Goal: Task Accomplishment & Management: Use online tool/utility

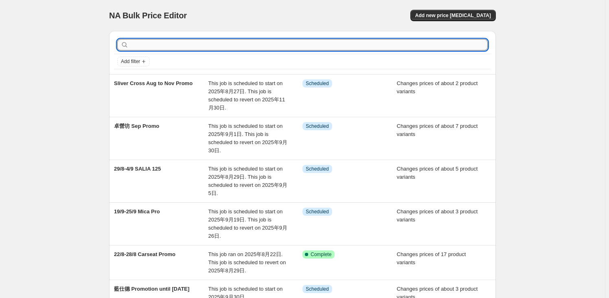
click at [168, 44] on input "text" at bounding box center [308, 44] width 357 height 11
type input "august"
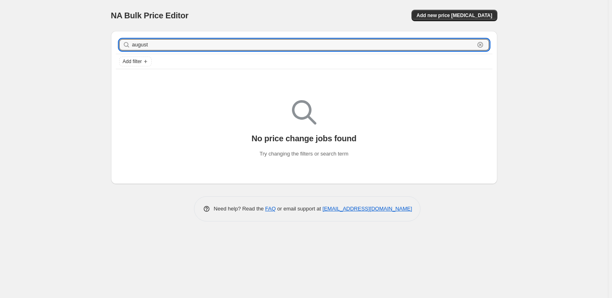
drag, startPoint x: 166, startPoint y: 44, endPoint x: 78, endPoint y: 32, distance: 88.7
click at [78, 32] on div "NA Bulk Price Editor. This page is ready NA Bulk Price Editor Add new price [ME…" at bounding box center [304, 149] width 608 height 298
type input "exclusive"
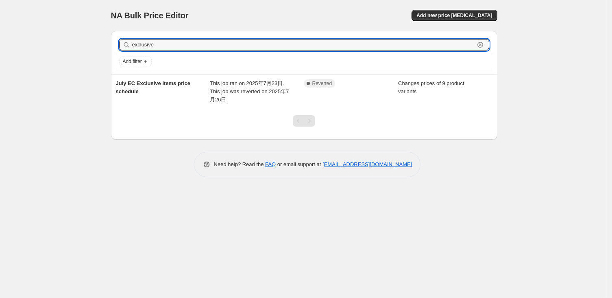
drag, startPoint x: 164, startPoint y: 45, endPoint x: 93, endPoint y: 44, distance: 71.2
click at [93, 44] on div "NA Bulk Price Editor. This page is ready NA Bulk Price Editor Add new price [ME…" at bounding box center [304, 149] width 608 height 298
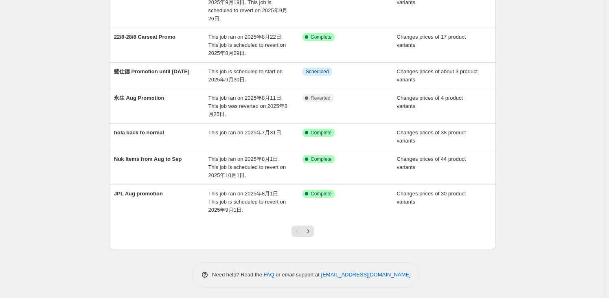
scroll to position [218, 0]
click at [307, 227] on icon "Next" at bounding box center [308, 230] width 8 height 8
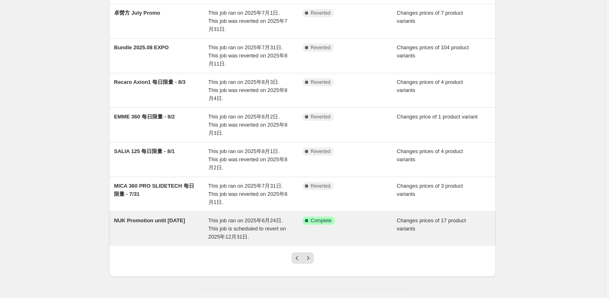
scroll to position [177, 0]
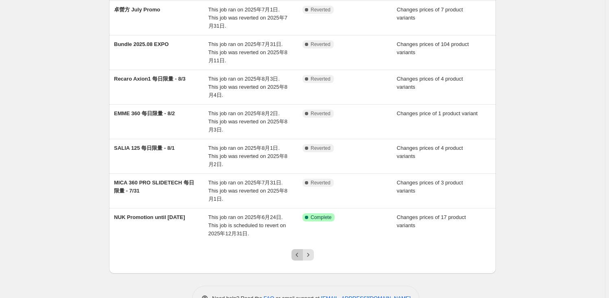
click at [301, 251] on icon "Previous" at bounding box center [297, 255] width 8 height 8
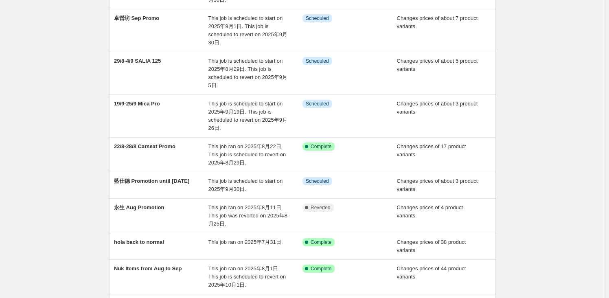
scroll to position [0, 0]
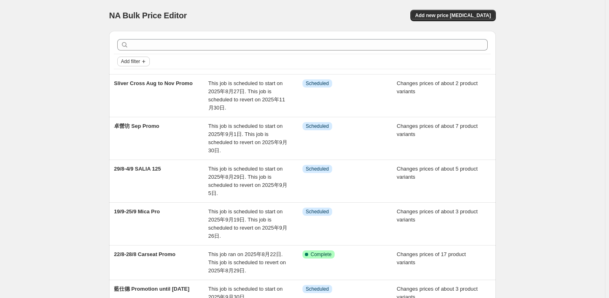
click at [142, 61] on button "Add filter" at bounding box center [133, 62] width 33 height 10
click at [83, 76] on div "NA Bulk Price Editor. This page is ready NA Bulk Price Editor Add new price [ME…" at bounding box center [302, 258] width 605 height 517
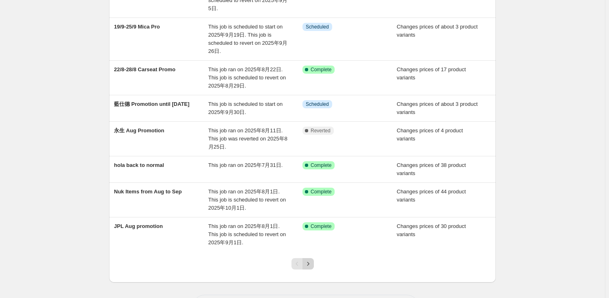
click at [314, 260] on button "Next" at bounding box center [307, 263] width 11 height 11
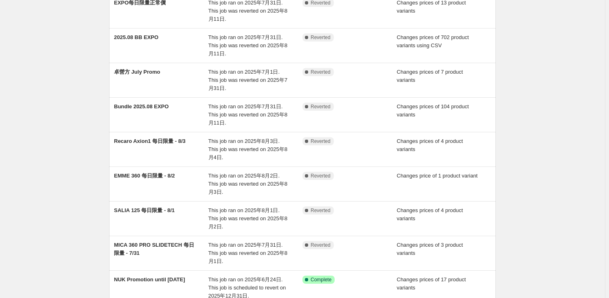
scroll to position [177, 0]
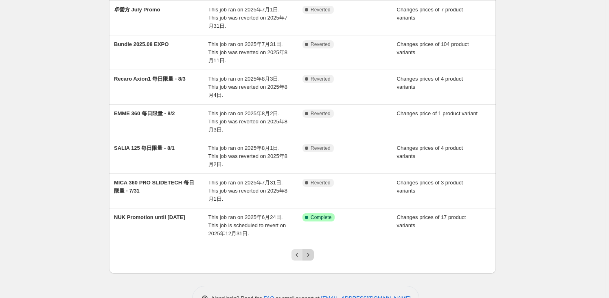
click at [312, 251] on icon "Next" at bounding box center [308, 255] width 8 height 8
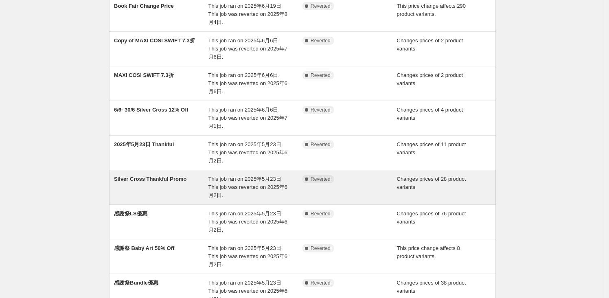
scroll to position [148, 0]
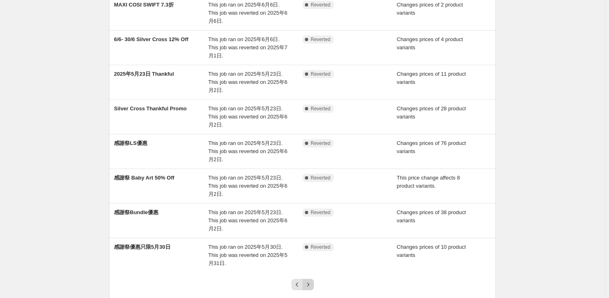
click at [311, 280] on icon "Next" at bounding box center [308, 284] width 8 height 8
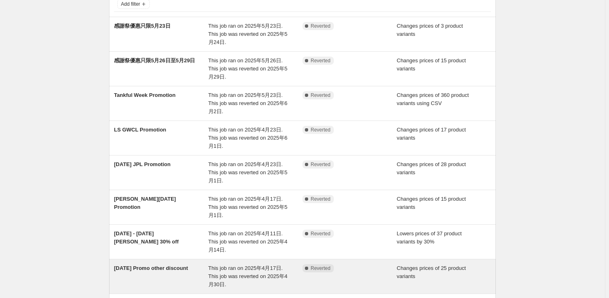
scroll to position [185, 0]
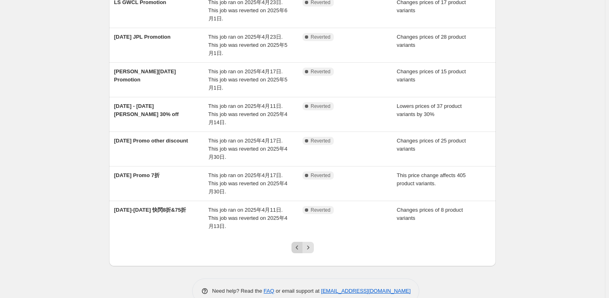
click at [296, 247] on icon "Previous" at bounding box center [297, 247] width 8 height 8
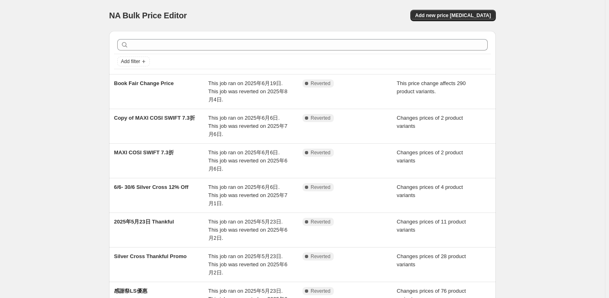
scroll to position [177, 0]
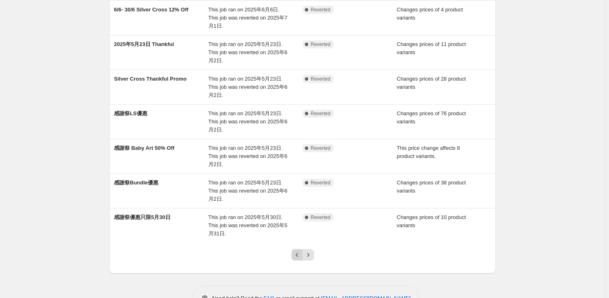
click at [298, 251] on icon "Previous" at bounding box center [297, 255] width 8 height 8
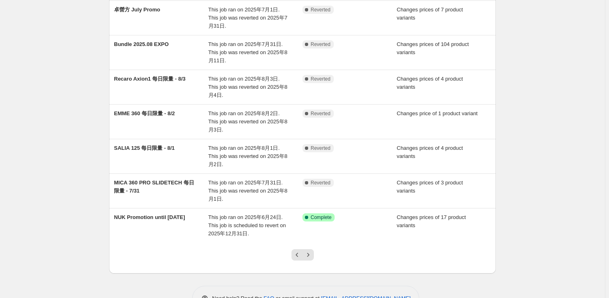
click at [297, 243] on div at bounding box center [302, 258] width 33 height 31
click at [301, 251] on icon "Previous" at bounding box center [297, 255] width 8 height 8
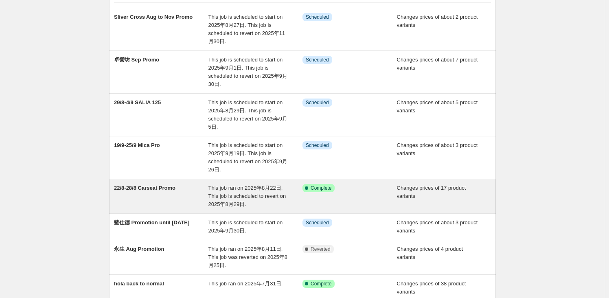
scroll to position [0, 0]
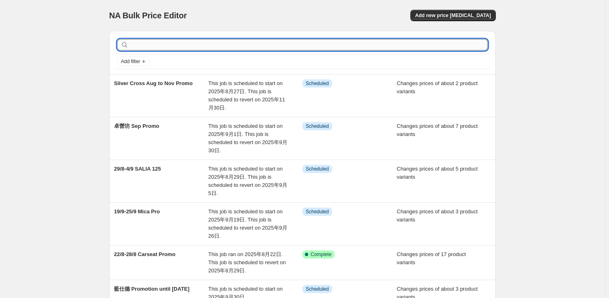
click at [191, 46] on input "text" at bounding box center [308, 44] width 357 height 11
type input "exclusive"
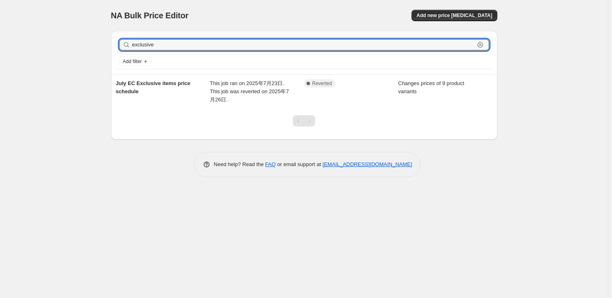
drag, startPoint x: 176, startPoint y: 48, endPoint x: 119, endPoint y: 42, distance: 57.4
click at [119, 42] on div "exclusive Clear" at bounding box center [304, 44] width 370 height 11
type input "august"
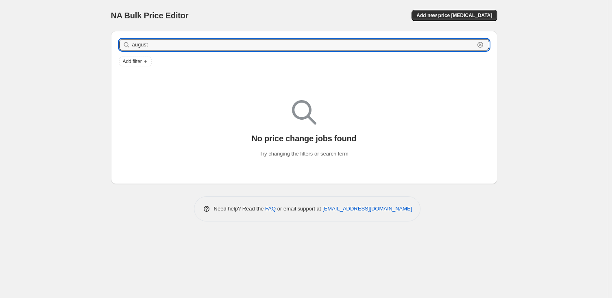
drag, startPoint x: 155, startPoint y: 43, endPoint x: 116, endPoint y: 31, distance: 41.2
click at [116, 31] on div "august Clear Add filter" at bounding box center [304, 52] width 387 height 43
click at [439, 9] on div "NA Bulk Price Editor. This page is ready NA Bulk Price Editor Add new price [ME…" at bounding box center [304, 15] width 387 height 31
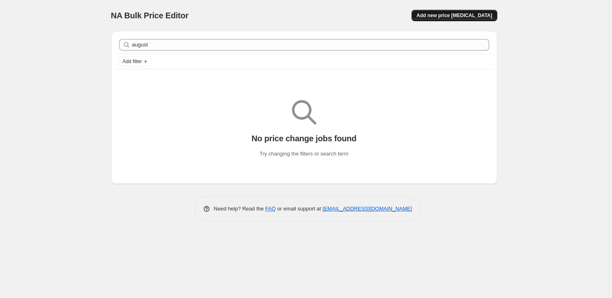
click at [442, 17] on span "Add new price [MEDICAL_DATA]" at bounding box center [455, 15] width 76 height 7
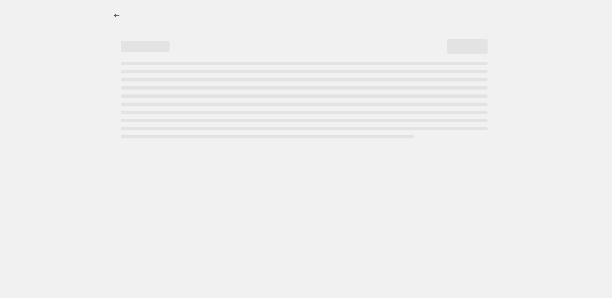
select select "percentage"
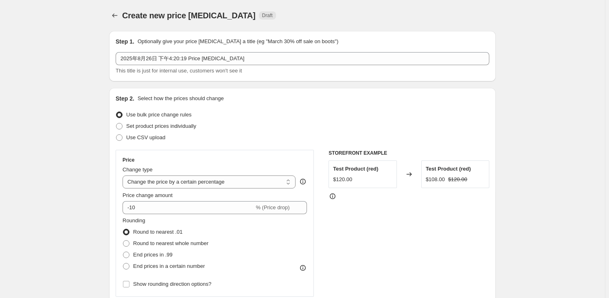
scroll to position [74, 0]
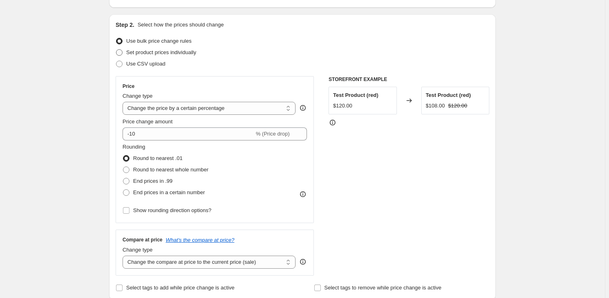
click at [144, 51] on span "Set product prices individually" at bounding box center [161, 52] width 70 height 6
click at [116, 50] on input "Set product prices individually" at bounding box center [116, 49] width 0 height 0
radio input "true"
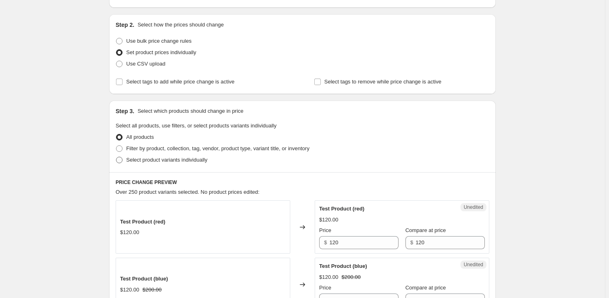
click at [142, 159] on span "Select product variants individually" at bounding box center [166, 160] width 81 height 6
click at [116, 157] on input "Select product variants individually" at bounding box center [116, 157] width 0 height 0
radio input "true"
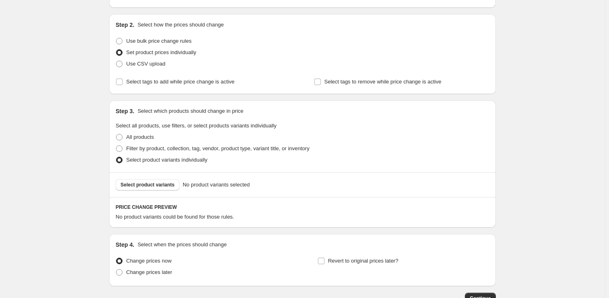
scroll to position [129, 0]
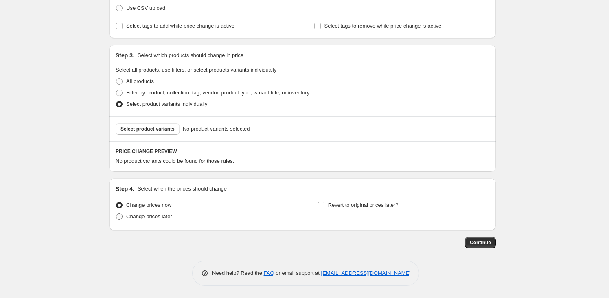
click at [159, 215] on span "Change prices later" at bounding box center [149, 216] width 46 height 6
click at [116, 214] on input "Change prices later" at bounding box center [116, 213] width 0 height 0
radio input "true"
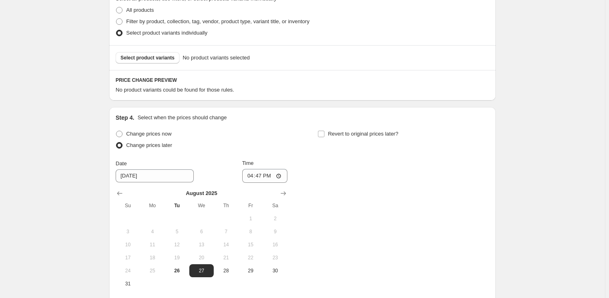
scroll to position [277, 0]
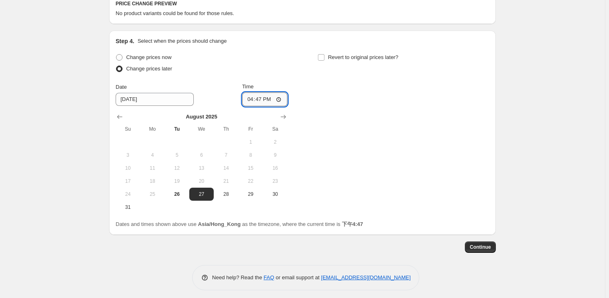
click at [270, 94] on input "16:47" at bounding box center [265, 99] width 46 height 14
click at [271, 99] on input "00:47" at bounding box center [265, 99] width 46 height 14
type input "00:00"
click at [324, 57] on input "Revert to original prices later?" at bounding box center [321, 57] width 7 height 7
checkbox input "true"
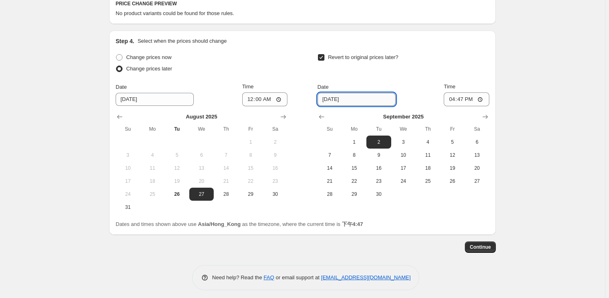
click at [319, 99] on input "[DATE]" at bounding box center [356, 99] width 78 height 13
click at [360, 145] on button "1" at bounding box center [354, 142] width 24 height 13
type input "[DATE]"
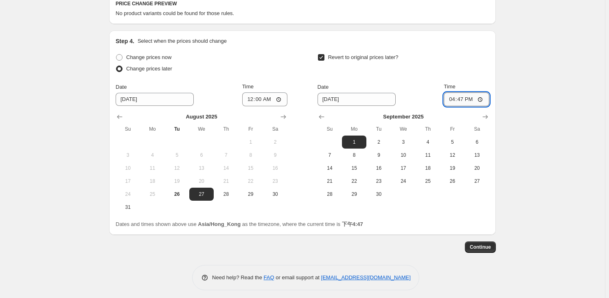
click at [467, 94] on input "16:47" at bounding box center [467, 99] width 46 height 14
type input "00:00"
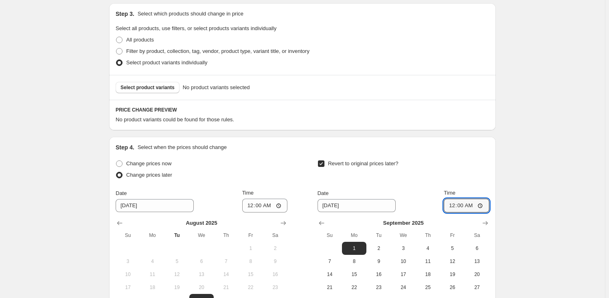
scroll to position [166, 0]
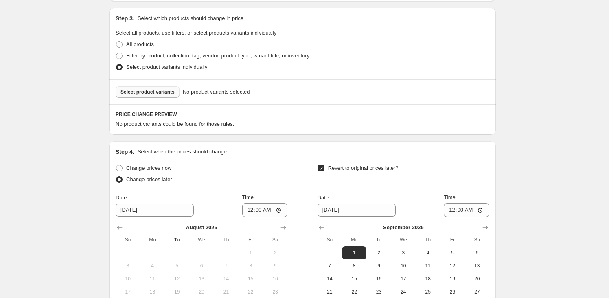
click at [164, 93] on span "Select product variants" at bounding box center [147, 92] width 54 height 7
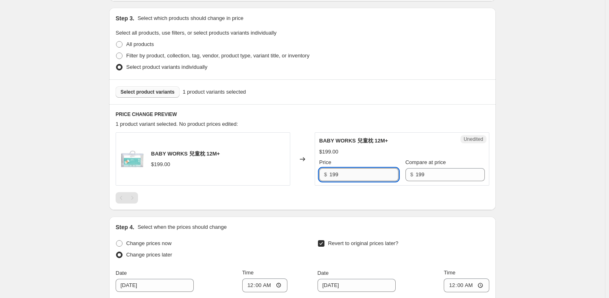
click at [346, 179] on input "199" at bounding box center [363, 174] width 69 height 13
type input "159"
click at [150, 92] on span "Select product variants" at bounding box center [147, 92] width 54 height 7
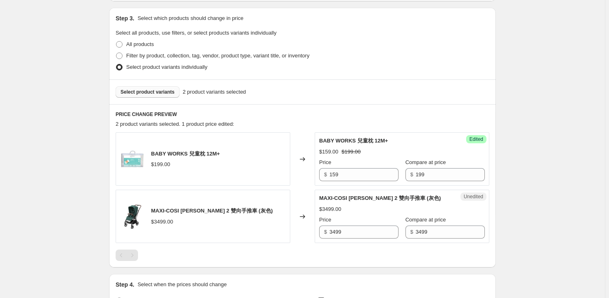
click at [152, 92] on span "Select product variants" at bounding box center [147, 92] width 54 height 7
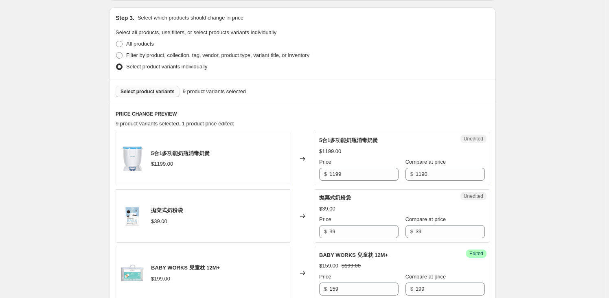
scroll to position [277, 0]
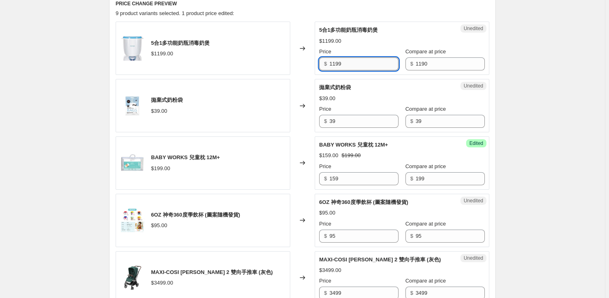
click at [343, 65] on input "1199" at bounding box center [363, 63] width 69 height 13
paste input "95"
type input "959"
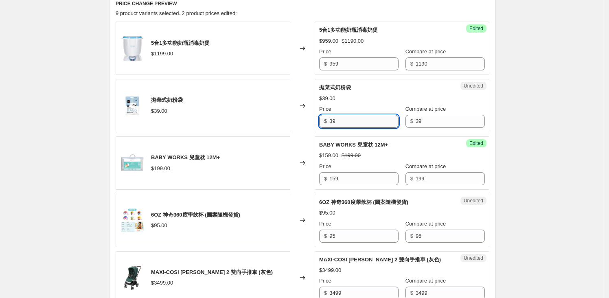
click at [366, 125] on input "39" at bounding box center [363, 121] width 69 height 13
paste input "1"
type input "31"
click at [341, 236] on input "95" at bounding box center [363, 235] width 69 height 13
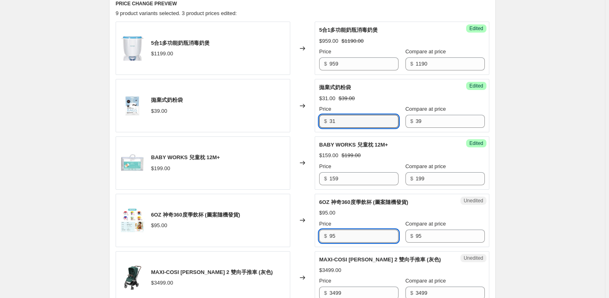
click at [341, 236] on input "95" at bounding box center [363, 235] width 69 height 13
paste input "76"
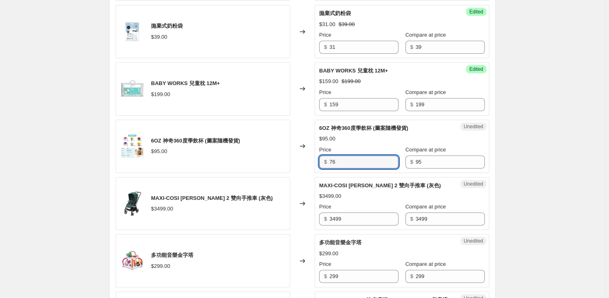
type input "76"
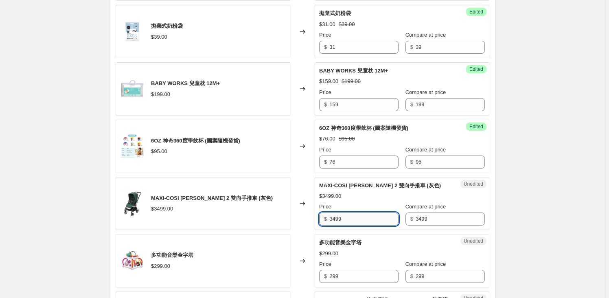
click at [360, 221] on input "3499" at bounding box center [363, 218] width 69 height 13
paste input "27"
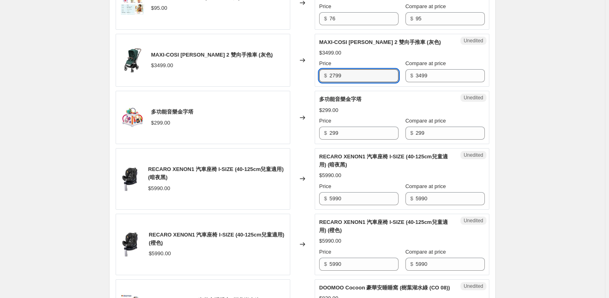
scroll to position [499, 0]
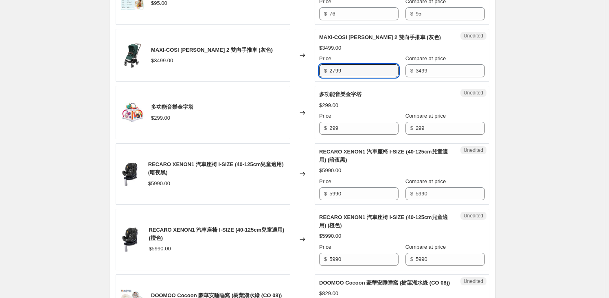
type input "2799"
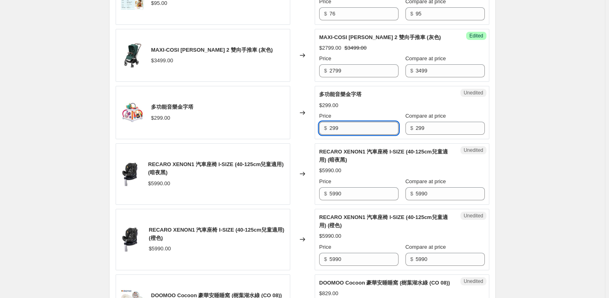
click at [350, 134] on div "Unedited 多功能音樂金字塔 $299.00 Price $ 299 Compare at price $ 299" at bounding box center [402, 112] width 175 height 53
click at [357, 130] on input "299" at bounding box center [363, 128] width 69 height 13
paste input "3"
type input "239"
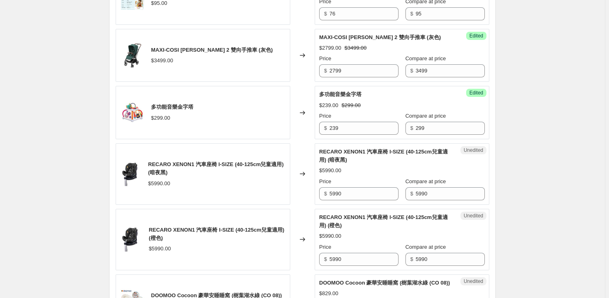
click at [338, 202] on div "Unedited RECARO XENON1 汽車座椅 I-SIZE (40-125cm兒童適用) (暗夜黑) $5990.00 Price $ 5990 C…" at bounding box center [402, 173] width 175 height 61
click at [345, 193] on input "5990" at bounding box center [363, 193] width 69 height 13
paste input "4792"
type input "4792"
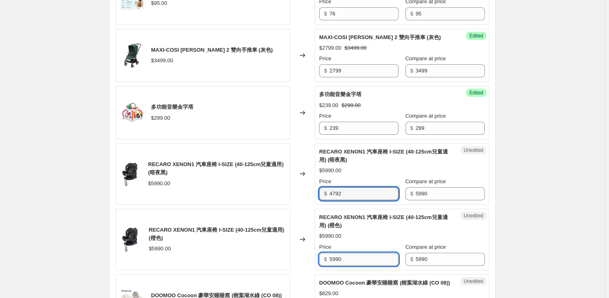
click at [352, 258] on input "5990" at bounding box center [363, 259] width 69 height 13
paste input "4792"
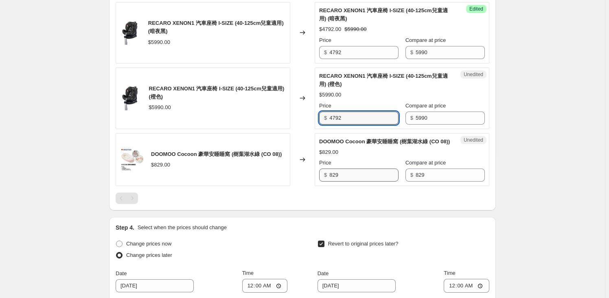
scroll to position [647, 0]
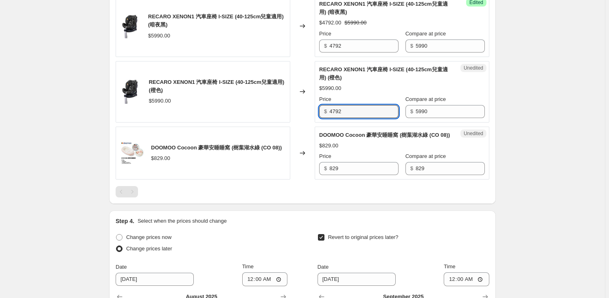
type input "4792"
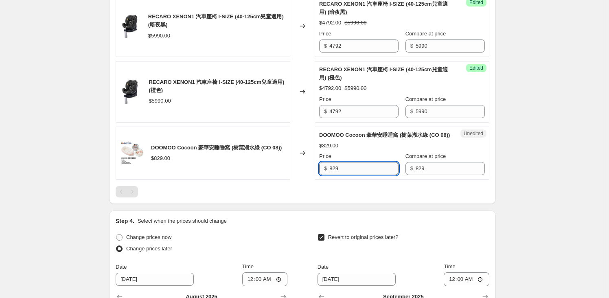
click at [366, 175] on input "829" at bounding box center [363, 168] width 69 height 13
paste input "663"
type input "663"
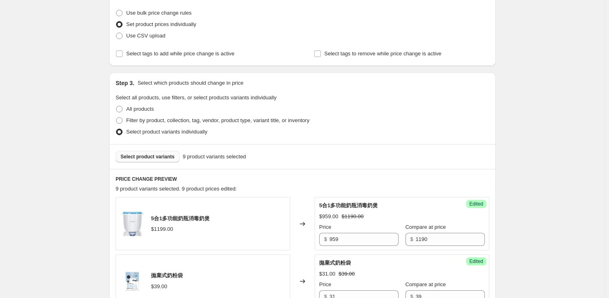
scroll to position [0, 0]
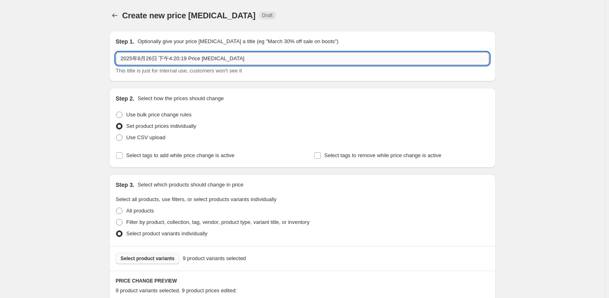
click at [212, 57] on input "2025年8月26日 下午4:20:19 Price [MEDICAL_DATA]" at bounding box center [303, 58] width 374 height 13
click at [220, 48] on div "Step 1. Optionally give your price [MEDICAL_DATA] a title (eg "March 30% off sa…" at bounding box center [303, 55] width 374 height 37
click at [217, 54] on input "2025年8月26日 下午4:20:19 Price [MEDICAL_DATA]" at bounding box center [303, 58] width 374 height 13
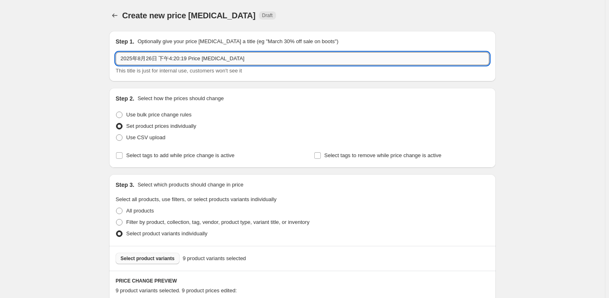
click at [217, 54] on input "2025年8月26日 下午4:20:19 Price [MEDICAL_DATA]" at bounding box center [303, 58] width 374 height 13
click at [197, 56] on input "[DATE] EC Exclusive Promo scheduling" at bounding box center [303, 58] width 374 height 13
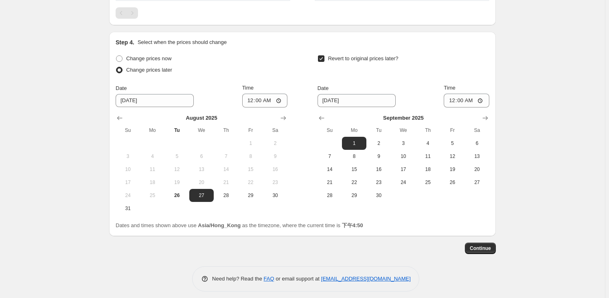
scroll to position [838, 0]
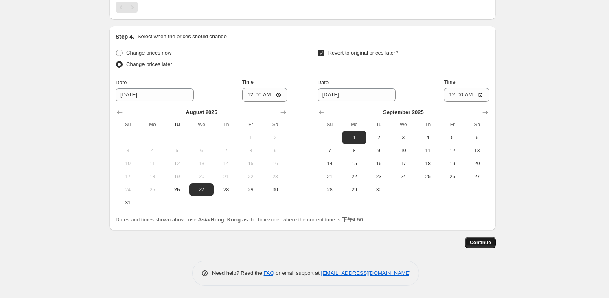
type input "[DATE] EC Exclusive offer scheduling"
click at [491, 242] on span "Continue" at bounding box center [480, 242] width 21 height 7
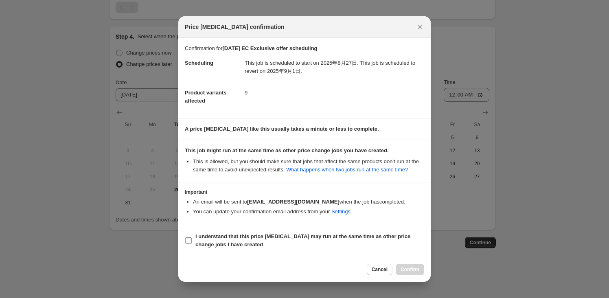
click at [189, 239] on input "I understand that this price [MEDICAL_DATA] may run at the same time as other p…" at bounding box center [188, 240] width 7 height 7
checkbox input "true"
click at [412, 266] on span "Confirm" at bounding box center [409, 269] width 19 height 7
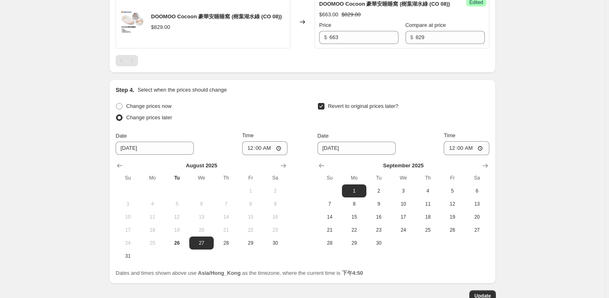
scroll to position [888, 0]
